Goal: Transaction & Acquisition: Purchase product/service

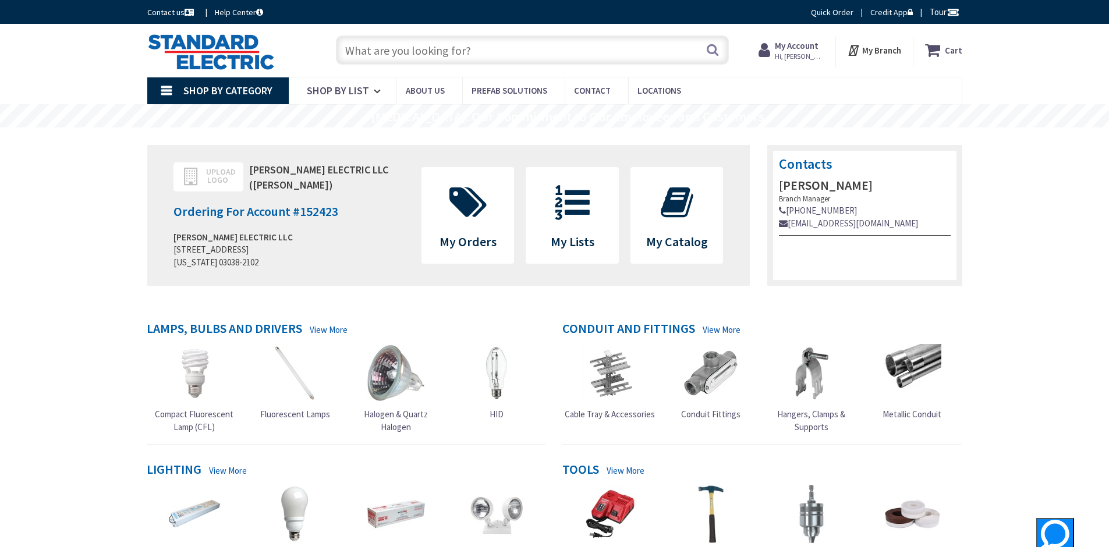
click at [526, 55] on input "text" at bounding box center [532, 50] width 393 height 29
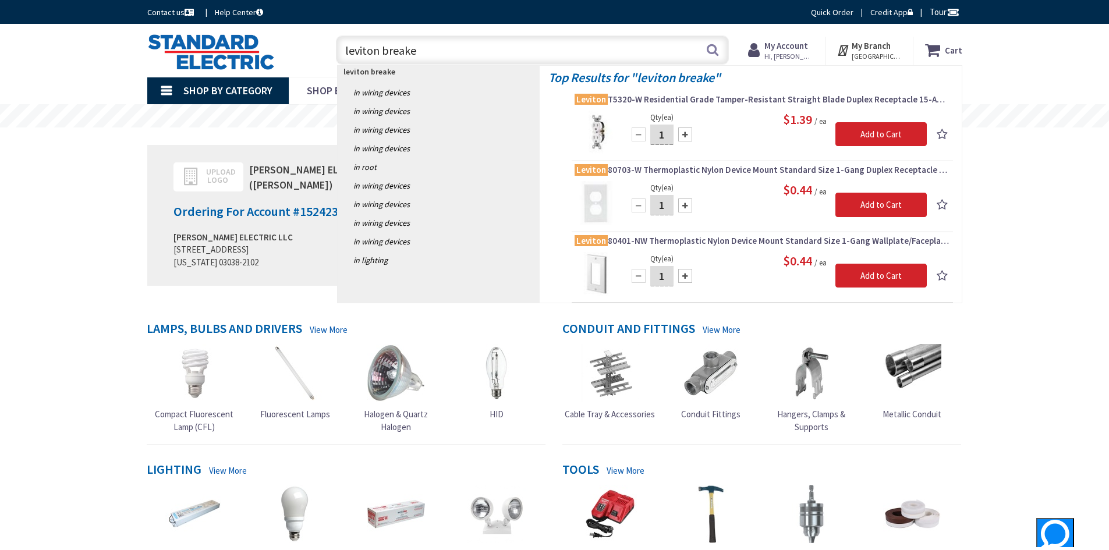
type input "leviton breaker"
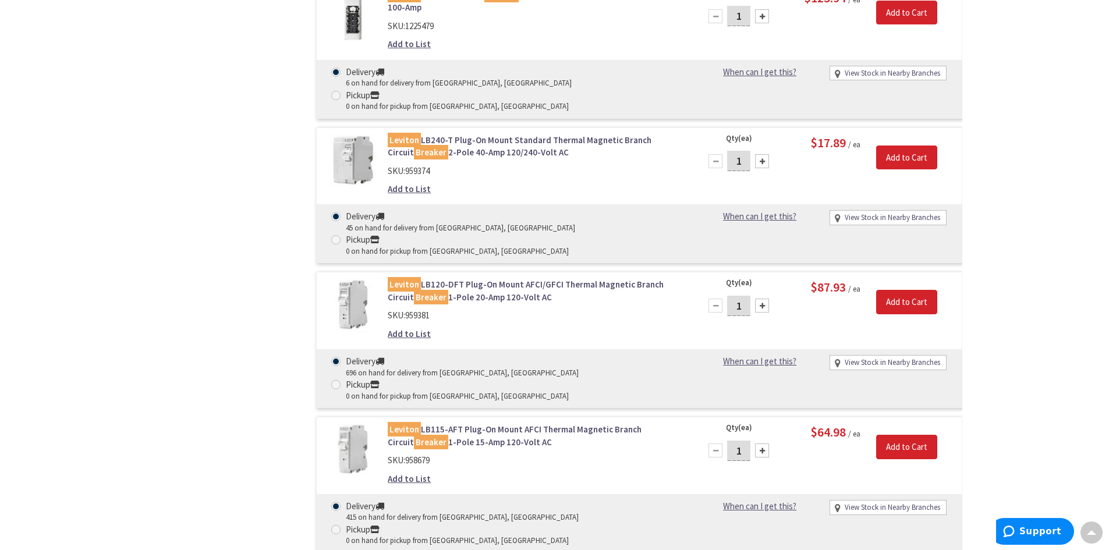
scroll to position [1514, 0]
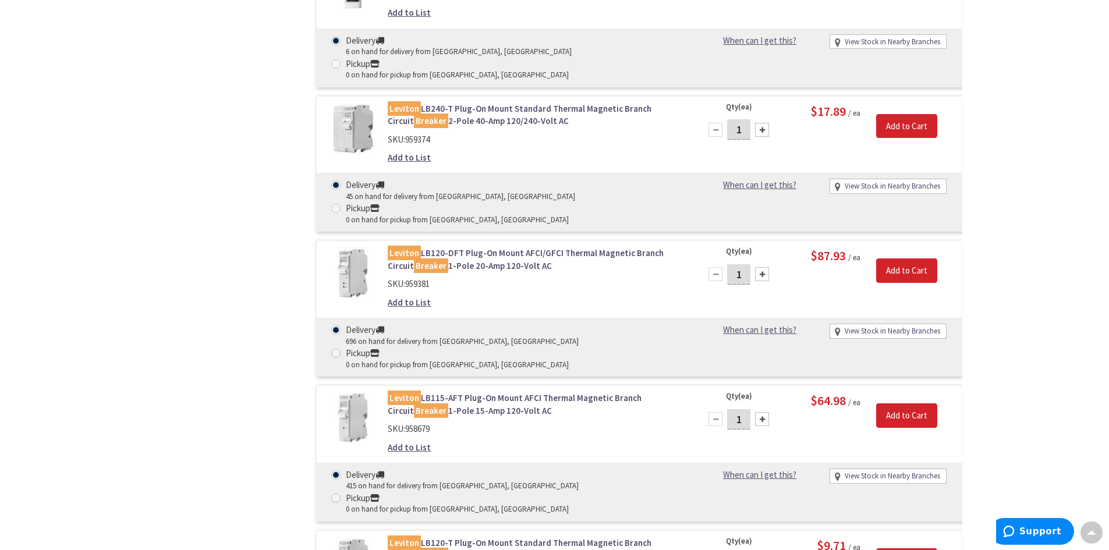
click at [455, 537] on link "Leviton LB120-T Plug-On Mount Standard Thermal Magnetic Branch Circuit Breaker …" at bounding box center [536, 549] width 296 height 25
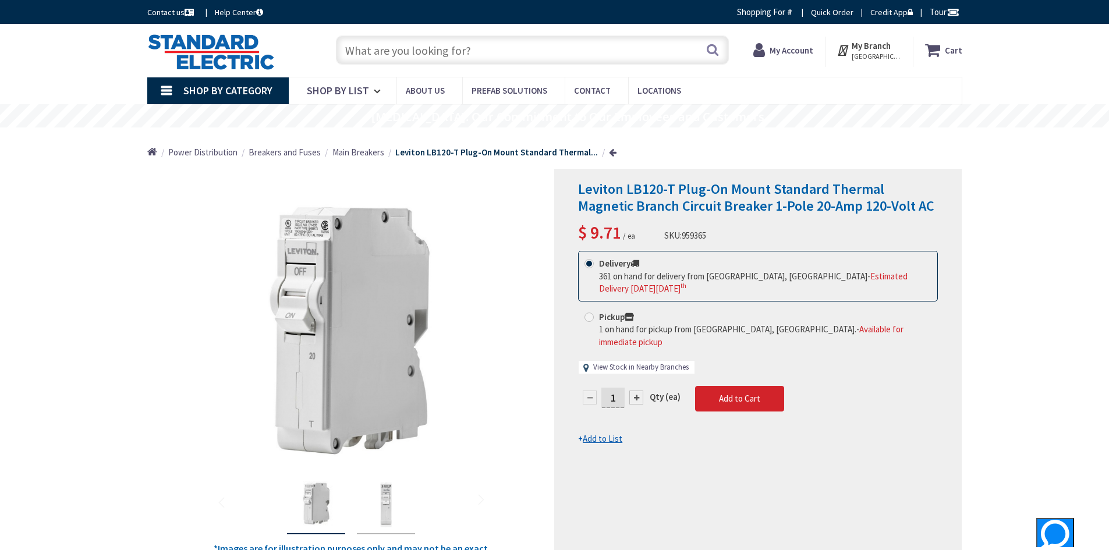
click at [639, 362] on link "View Stock in Nearby Branches" at bounding box center [640, 367] width 95 height 11
click at [648, 362] on link "View Stock in Nearby Branches" at bounding box center [640, 367] width 95 height 11
select select "data-availability"
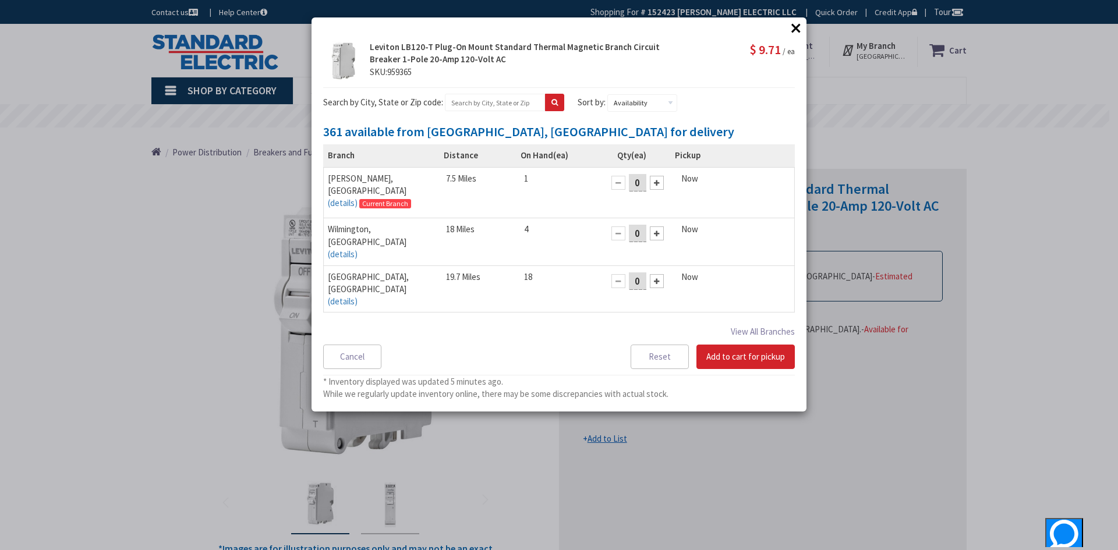
click at [794, 29] on button "×" at bounding box center [795, 27] width 17 height 17
